Goal: Check status: Check status

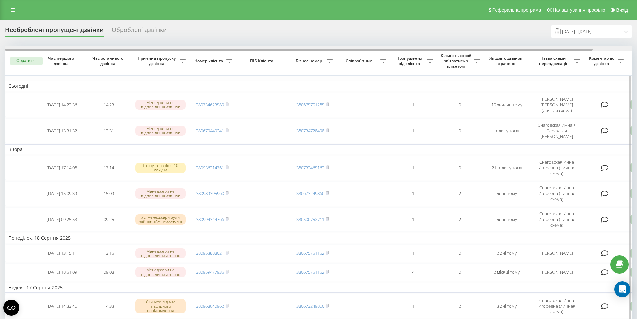
scroll to position [0, 42]
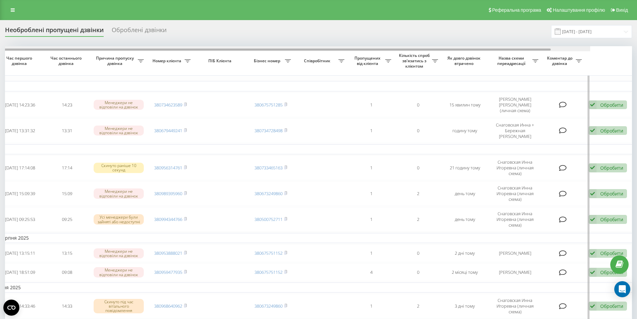
click at [591, 49] on div at bounding box center [276, 48] width 627 height 5
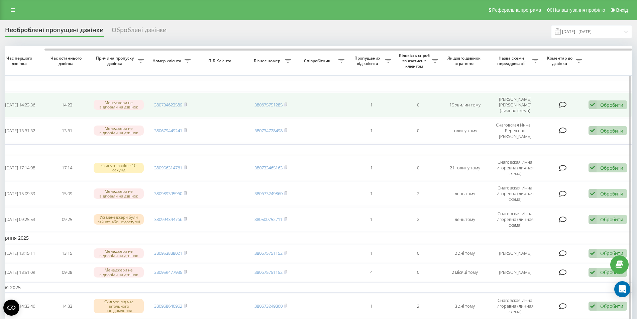
click at [611, 108] on div "Обробити Не вдалося зв'язатися Зв'язався з клієнтом за допомогою іншого каналу …" at bounding box center [608, 104] width 38 height 9
click at [574, 117] on div "Не вдалося зв'язатися" at bounding box center [564, 115] width 125 height 12
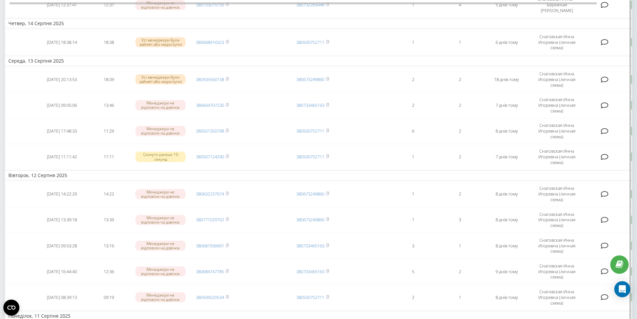
scroll to position [280, 0]
